Goal: Task Accomplishment & Management: Manage account settings

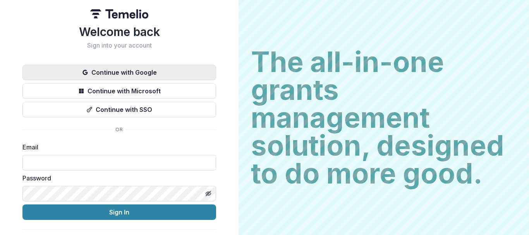
click at [127, 73] on button "Continue with Google" at bounding box center [119, 72] width 194 height 15
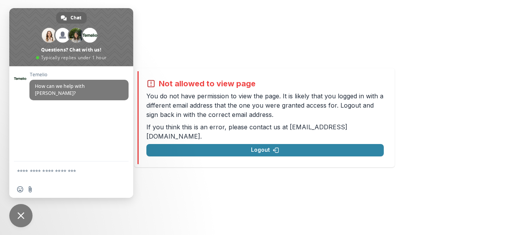
click at [21, 219] on span "Close chat" at bounding box center [20, 215] width 23 height 23
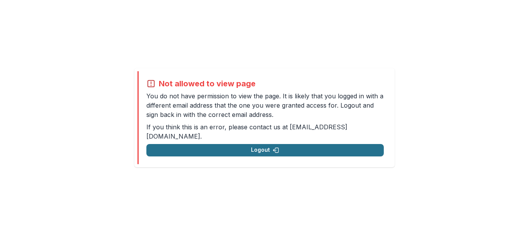
click at [236, 144] on button "Logout" at bounding box center [264, 150] width 237 height 12
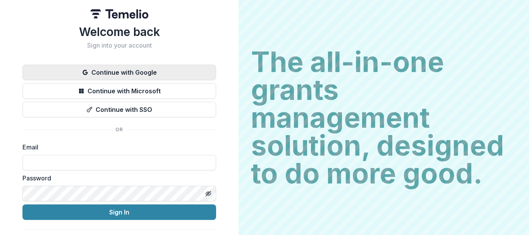
click at [133, 72] on button "Continue with Google" at bounding box center [119, 72] width 194 height 15
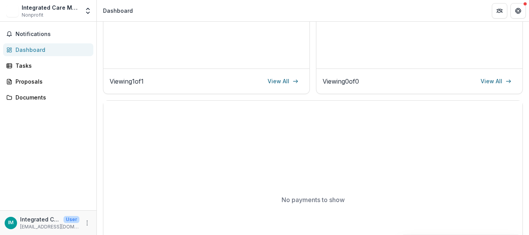
scroll to position [39, 0]
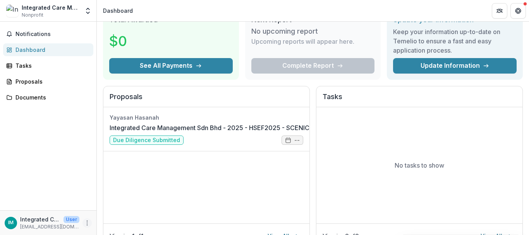
click at [87, 222] on icon "More" at bounding box center [87, 223] width 6 height 6
click at [111, 218] on button "Logout" at bounding box center [138, 219] width 83 height 13
